Goal: Task Accomplishment & Management: Manage account settings

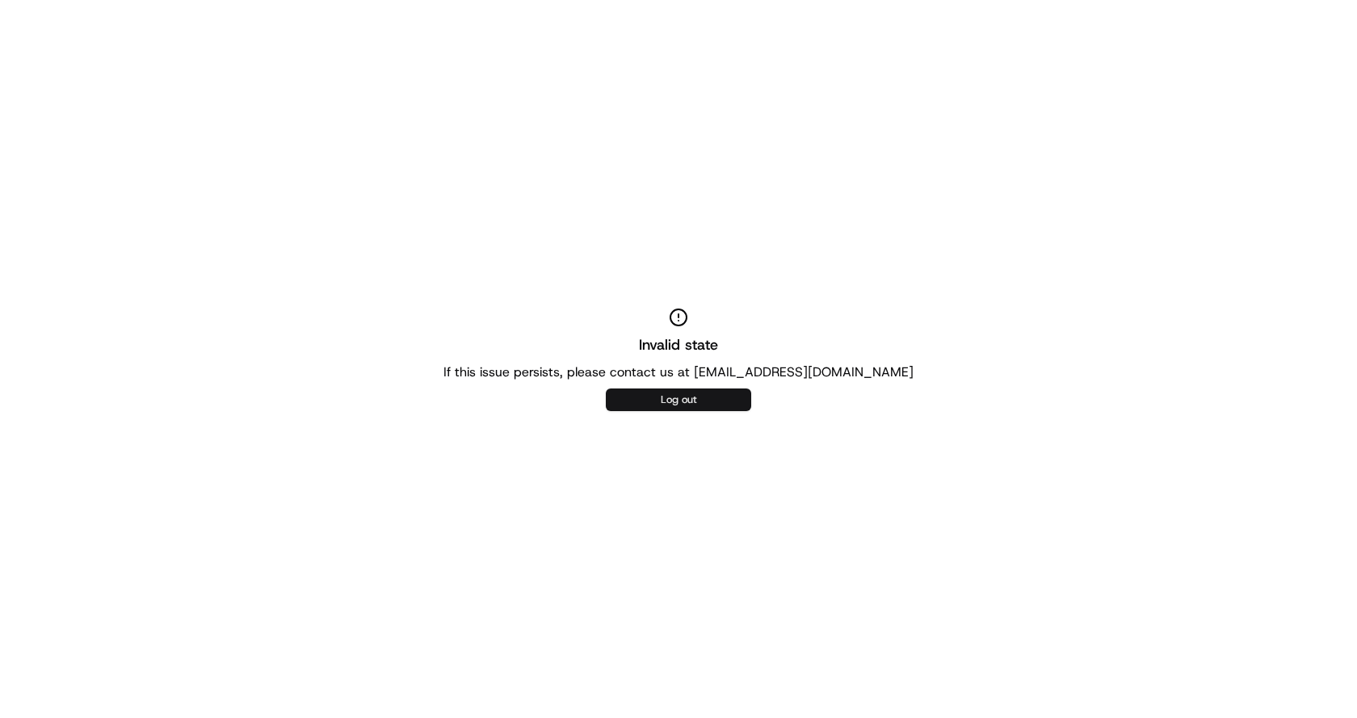
click at [659, 406] on button "Log out" at bounding box center [678, 400] width 145 height 23
